Goal: Task Accomplishment & Management: Manage account settings

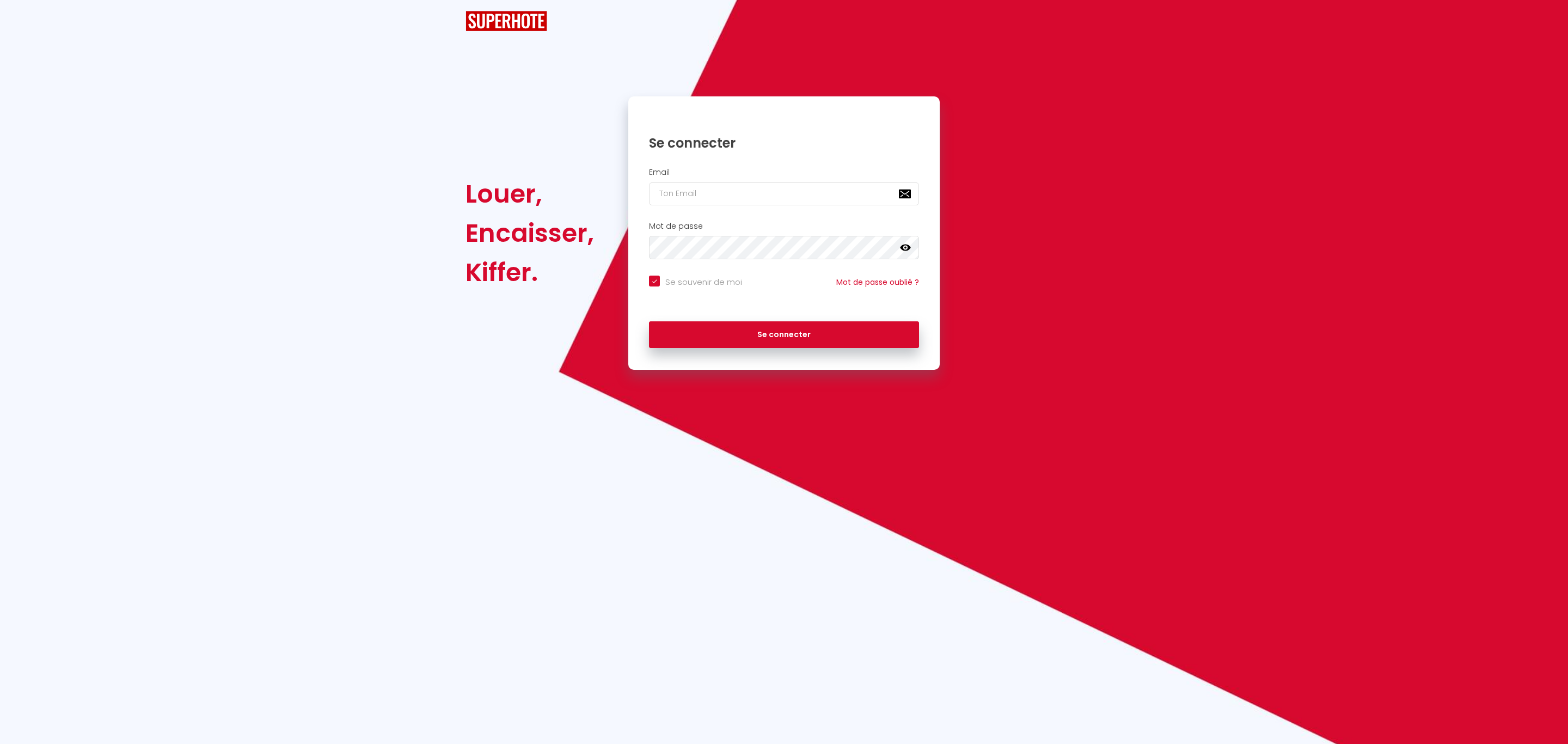
checkbox input "true"
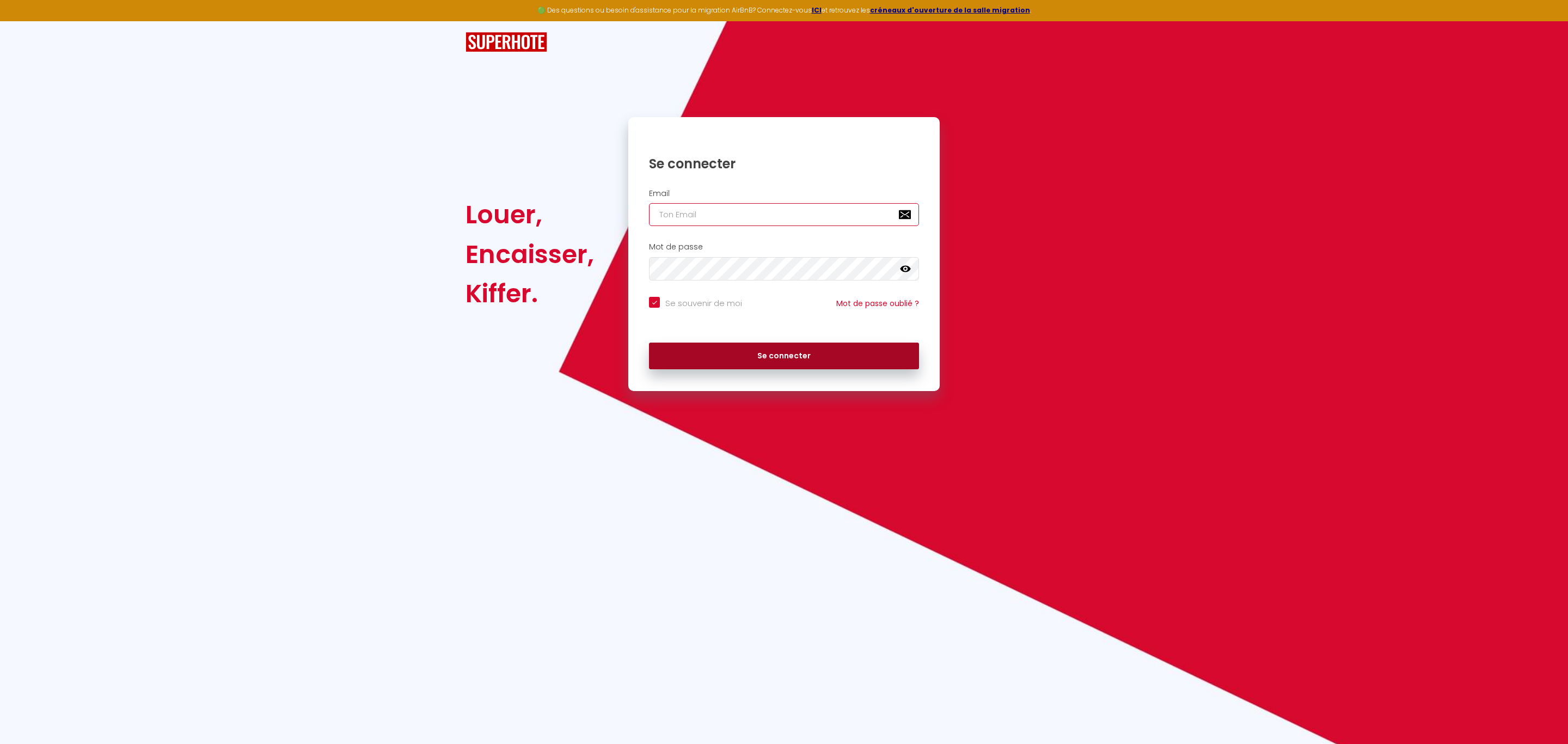
type input "[EMAIL_ADDRESS][DOMAIN_NAME]"
click at [758, 358] on button "Se connecter" at bounding box center [783, 356] width 270 height 27
checkbox input "true"
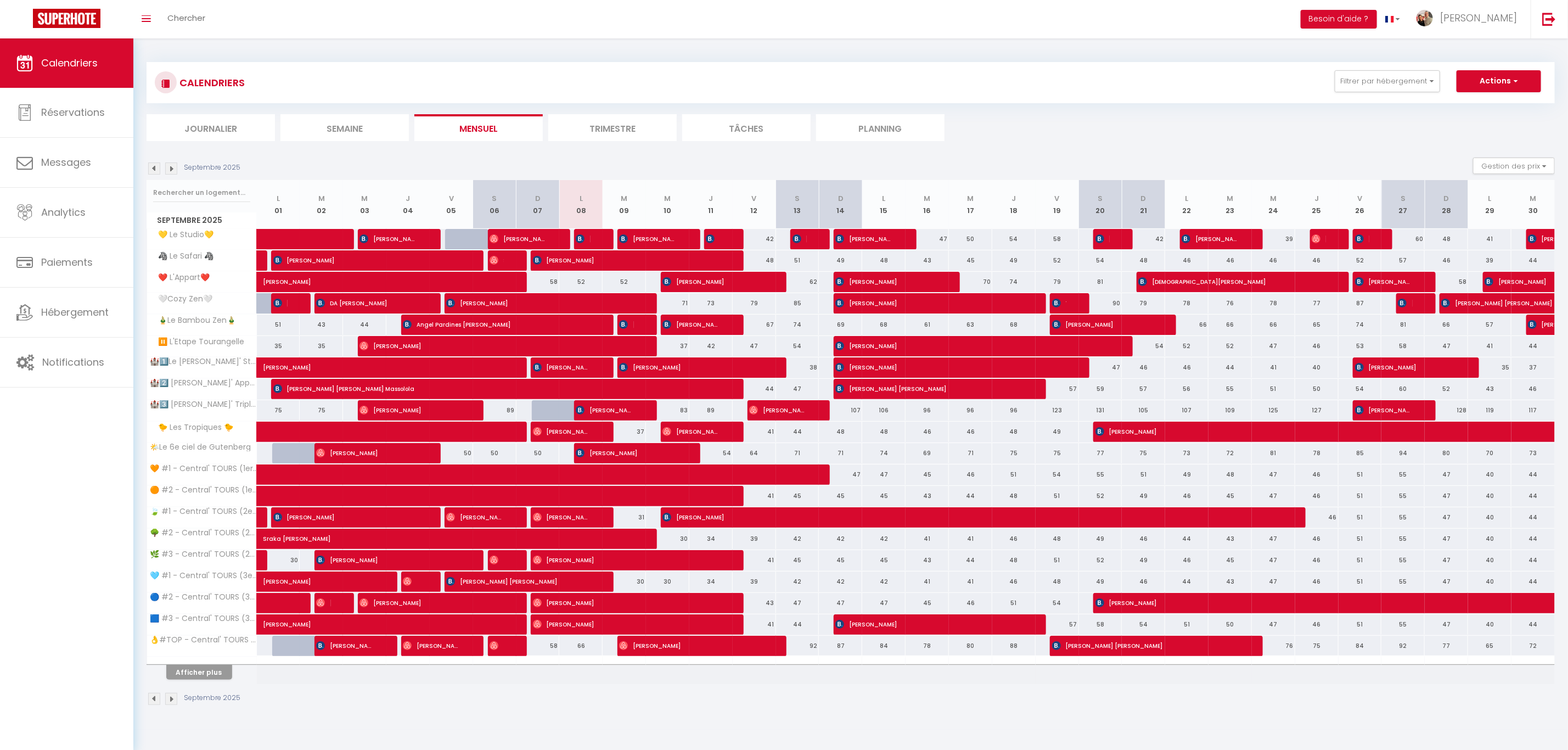
click at [152, 165] on img at bounding box center [154, 169] width 12 height 12
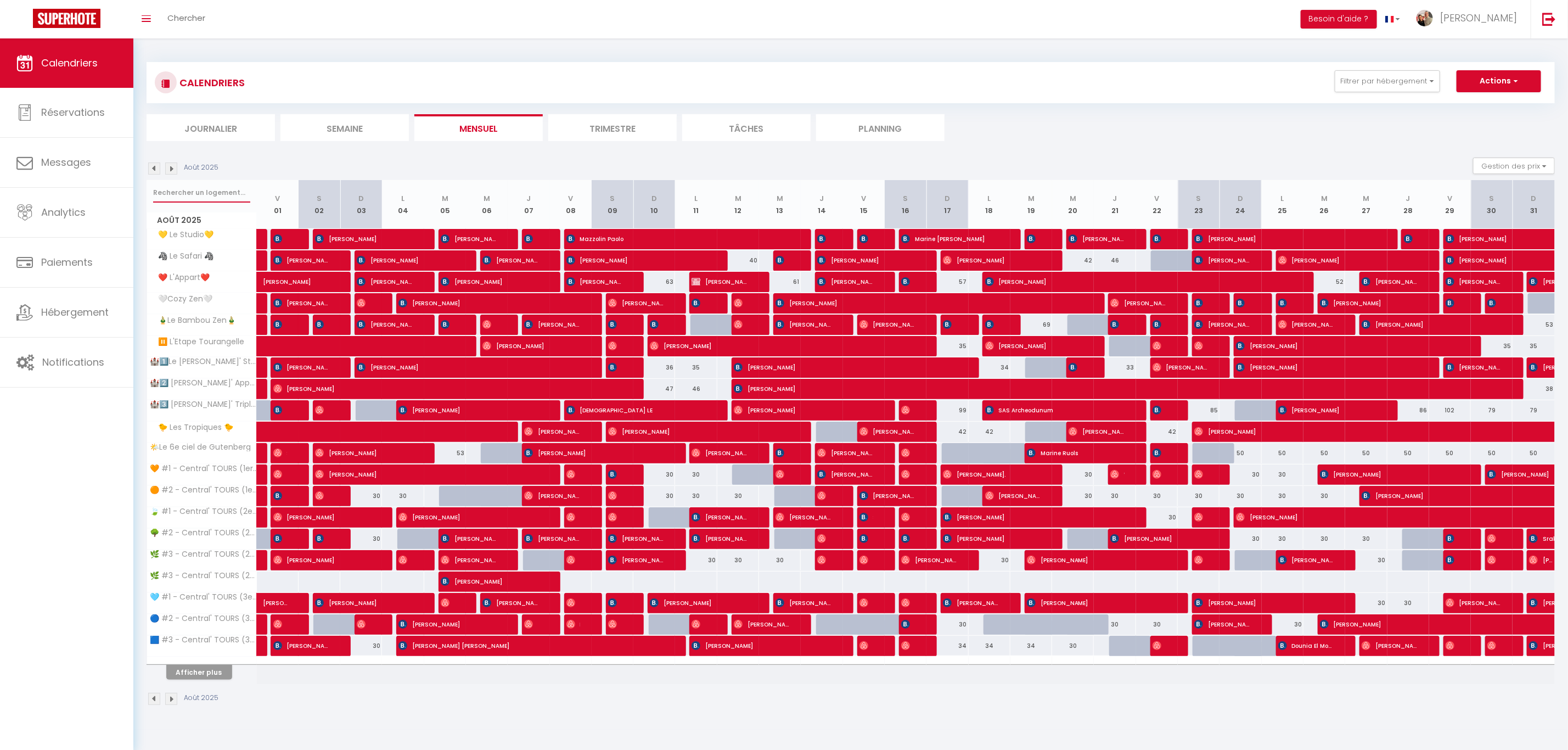
click at [219, 187] on input "text" at bounding box center [202, 192] width 97 height 20
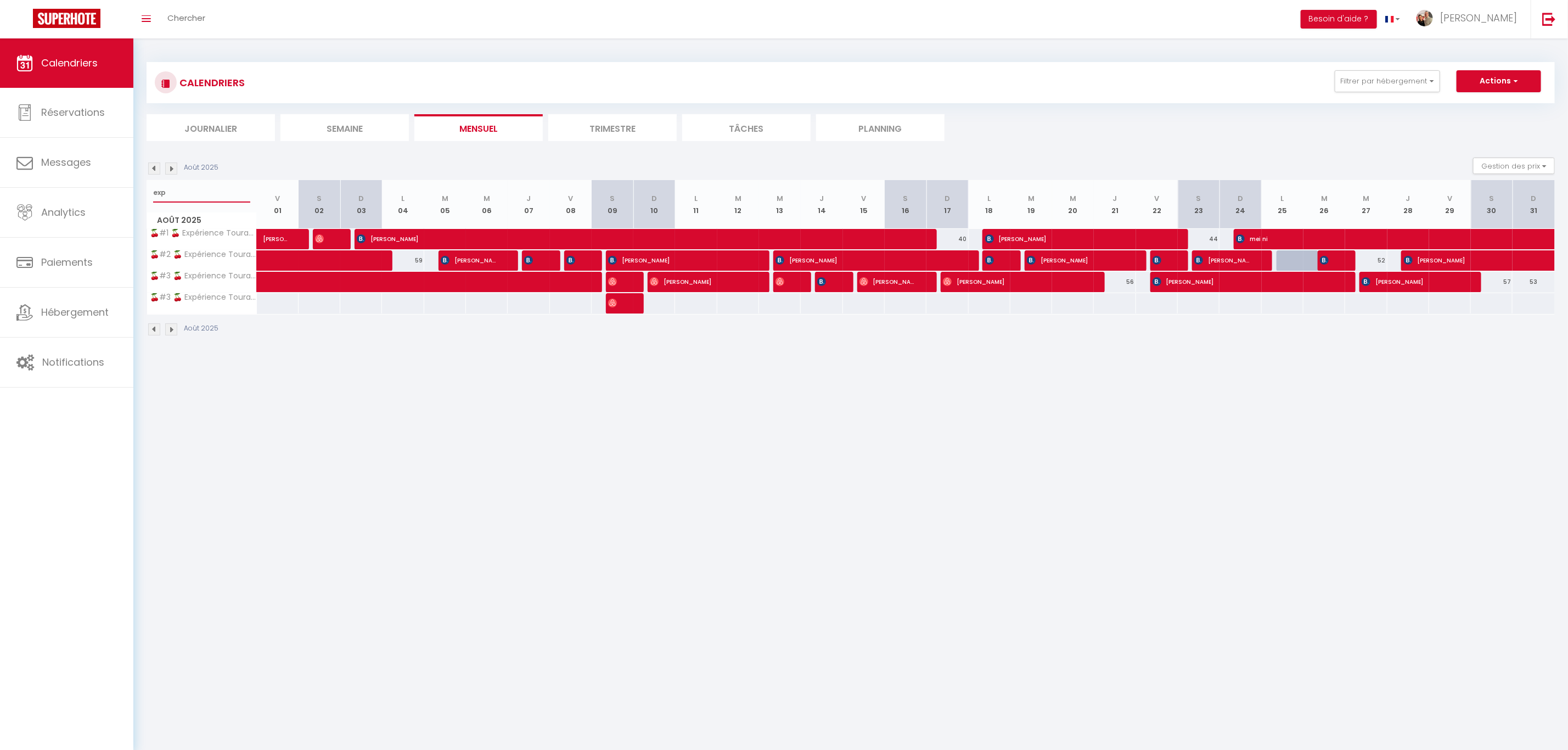
type input "exp"
